Goal: Navigation & Orientation: Go to known website

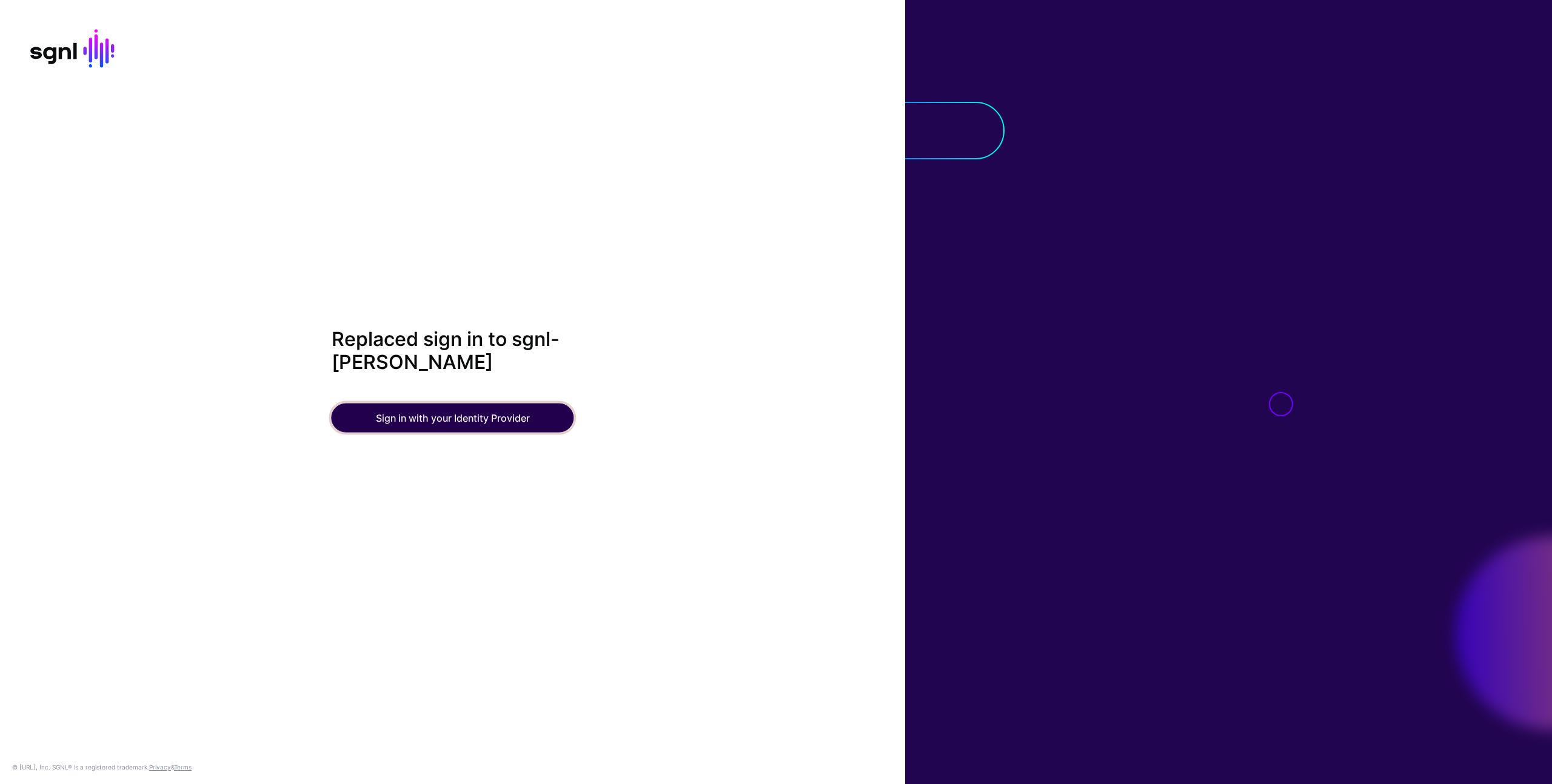
click at [536, 424] on button "Sign in with your Identity Provider" at bounding box center [452, 417] width 243 height 29
